Goal: Task Accomplishment & Management: Manage account settings

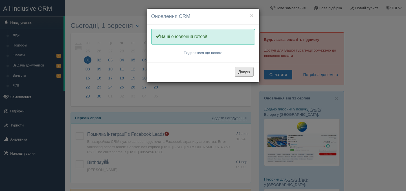
click at [243, 71] on button "Дякую" at bounding box center [244, 72] width 19 height 10
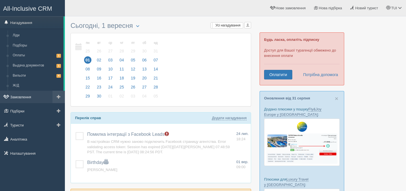
click at [27, 98] on link "Замовлення" at bounding box center [32, 97] width 65 height 12
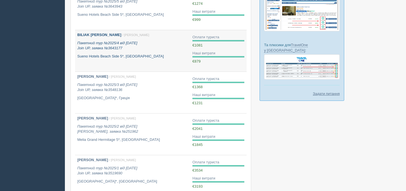
scroll to position [236, 0]
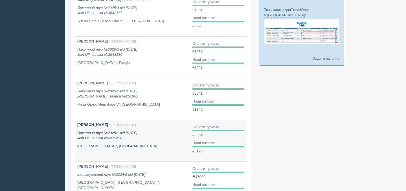
click at [93, 125] on b "[PERSON_NAME]" at bounding box center [92, 125] width 31 height 4
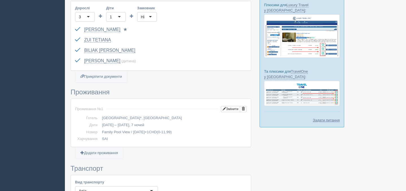
scroll to position [175, 0]
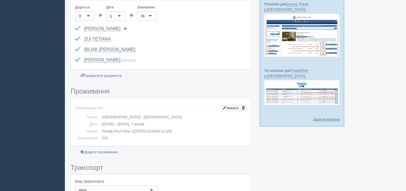
scroll to position [175, 0]
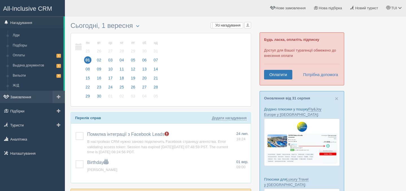
click at [28, 98] on link "Замовлення" at bounding box center [32, 97] width 65 height 12
